Goal: Information Seeking & Learning: Learn about a topic

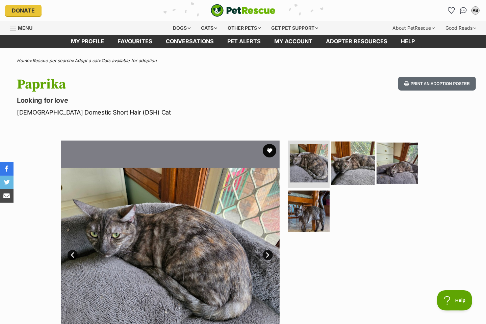
click at [354, 167] on img at bounding box center [353, 163] width 44 height 44
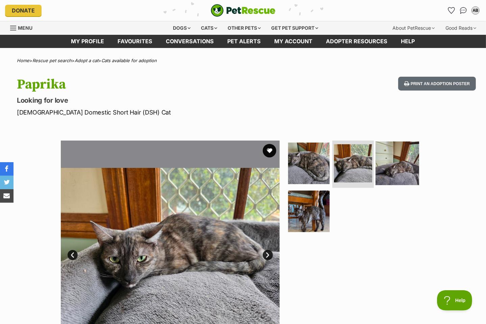
click at [389, 166] on img at bounding box center [397, 163] width 44 height 44
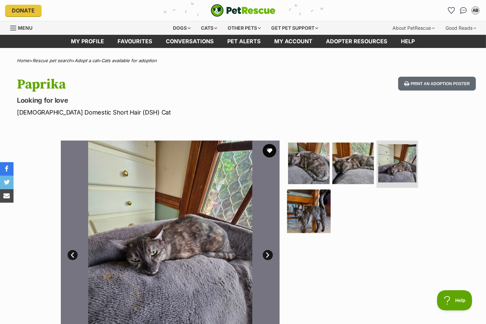
click at [308, 205] on img at bounding box center [309, 211] width 44 height 44
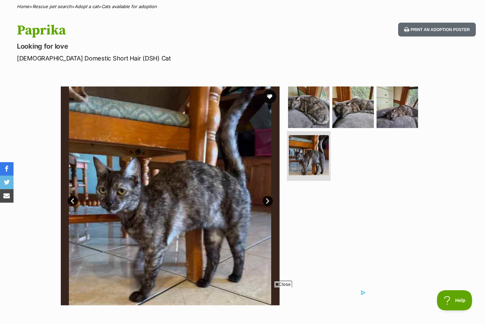
scroll to position [169, 0]
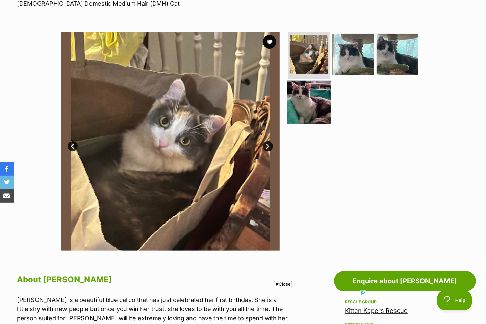
scroll to position [101, 0]
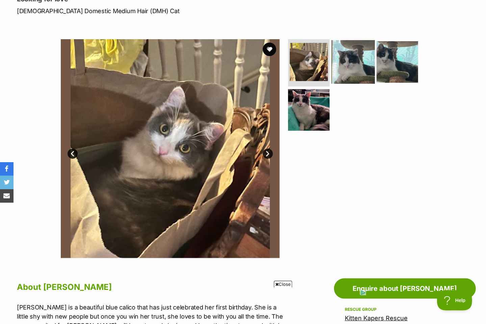
click at [339, 69] on img at bounding box center [353, 62] width 44 height 44
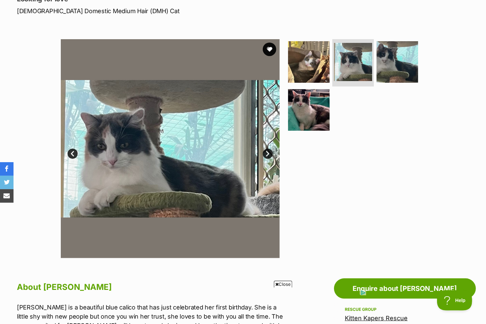
click at [374, 75] on ul at bounding box center [356, 87] width 138 height 96
click at [378, 73] on img at bounding box center [397, 62] width 44 height 44
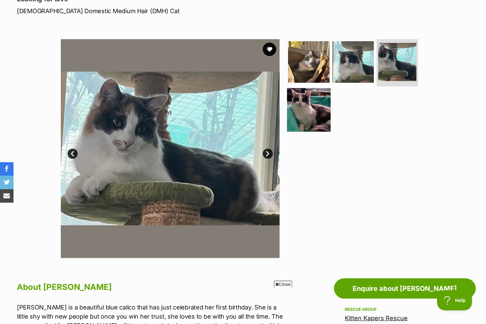
scroll to position [0, 0]
click at [319, 109] on img at bounding box center [309, 110] width 44 height 44
